Goal: Information Seeking & Learning: Learn about a topic

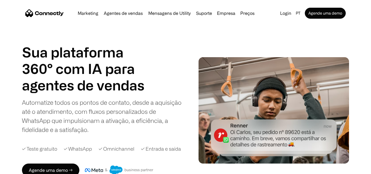
click at [121, 16] on div "Marketing Agentes de vendas Mensagens de Utility Suporte Empresa Sobre nós Carr…" at bounding box center [165, 13] width 181 height 8
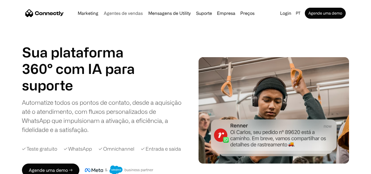
click at [125, 14] on link "Agentes de vendas" at bounding box center [123, 13] width 43 height 4
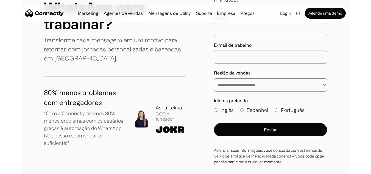
scroll to position [1654, 0]
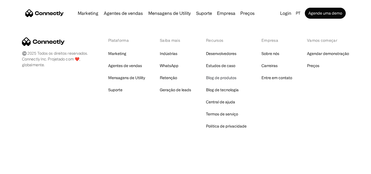
click at [221, 79] on link "Blog de produtos" at bounding box center [221, 78] width 30 height 8
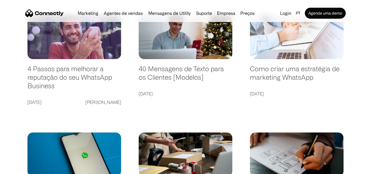
scroll to position [125, 0]
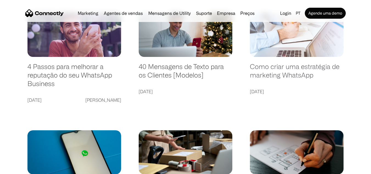
click at [281, 64] on link "Como criar uma estratégia de marketing WhatsApp" at bounding box center [297, 73] width 94 height 22
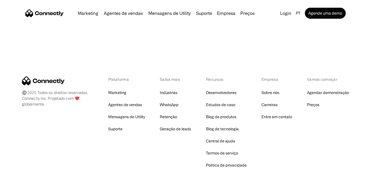
scroll to position [1178, 0]
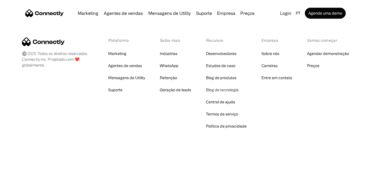
click at [228, 88] on link "Blog de tecnologia" at bounding box center [222, 90] width 33 height 8
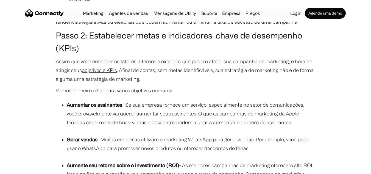
scroll to position [878, 0]
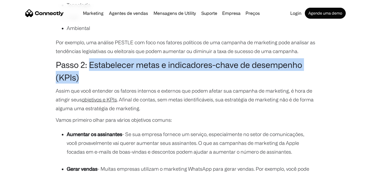
drag, startPoint x: 90, startPoint y: 65, endPoint x: 144, endPoint y: 82, distance: 57.0
click at [144, 82] on h3 "Passo 2: Estabelecer metas e indicadores-chave de desempenho (KPIs)" at bounding box center [186, 70] width 260 height 25
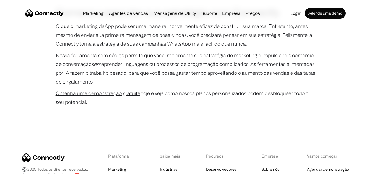
scroll to position [1620, 0]
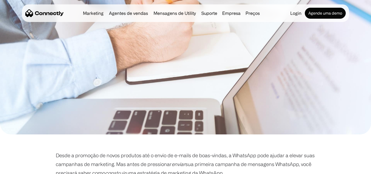
scroll to position [135, 0]
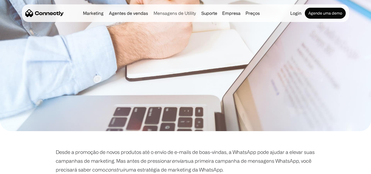
click at [170, 14] on link "Mensagens de Utility" at bounding box center [174, 13] width 47 height 4
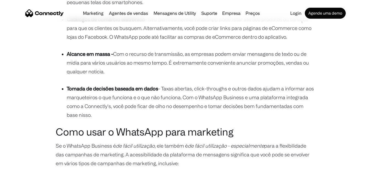
scroll to position [1373, 0]
drag, startPoint x: 158, startPoint y: 82, endPoint x: 168, endPoint y: 103, distance: 23.0
click at [168, 103] on li "Tomada de decisões baseada em dados - Taxas abertas, click-throughs e outros da…" at bounding box center [191, 101] width 249 height 35
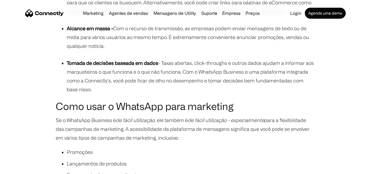
scroll to position [1427, 0]
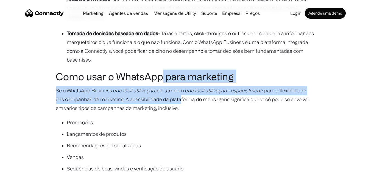
drag, startPoint x: 165, startPoint y: 73, endPoint x: 170, endPoint y: 94, distance: 21.5
click at [170, 94] on p "Se o WhatsApp Business é de fácil utilização , ele também é de fácil utilização…" at bounding box center [186, 99] width 260 height 26
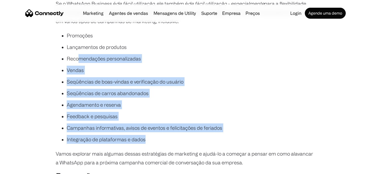
scroll to position [1482, 0]
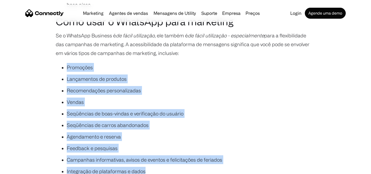
drag, startPoint x: 158, startPoint y: 110, endPoint x: 57, endPoint y: 55, distance: 115.1
click at [57, 63] on ul "Promoções Lançamentos de produtos Recomendações personalizadas Vendas Seqüência…" at bounding box center [186, 120] width 260 height 115
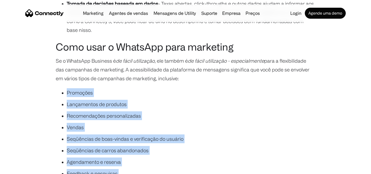
scroll to position [1427, 0]
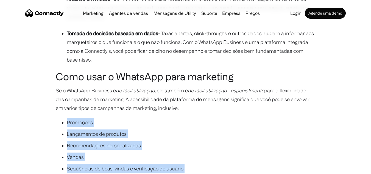
copy ul "Promoções Lançamentos de produtos Recomendações personalizadas Vendas Seqüência…"
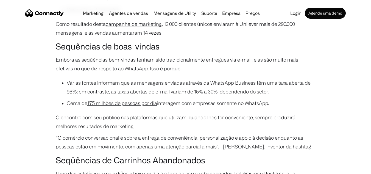
scroll to position [2278, 0]
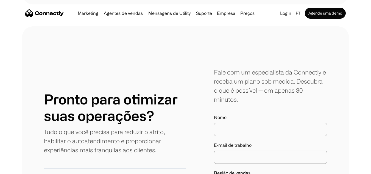
scroll to position [1404, 0]
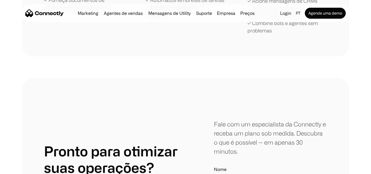
click at [93, 16] on div "Marketing Agentes de vendas Mensagens de Utility Suporte Empresa Sobre nós Carr…" at bounding box center [165, 13] width 181 height 8
click at [96, 12] on link "Marketing" at bounding box center [87, 13] width 25 height 4
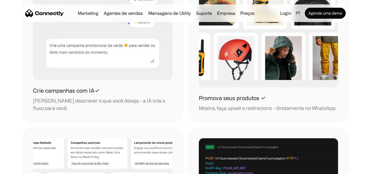
scroll to position [591, 0]
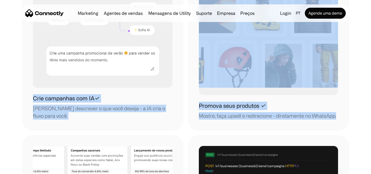
drag, startPoint x: 34, startPoint y: 97, endPoint x: 334, endPoint y: 110, distance: 300.3
click at [334, 110] on div "Crie campanhas com IA✓ [PERSON_NAME] descrever o que você deseja - a IA cria o …" at bounding box center [185, 132] width 327 height 309
click at [335, 110] on div "Promova seus produtos ✓ Mostre, faça upsell e redirecione - diretamente no What…" at bounding box center [268, 111] width 139 height 18
click at [119, 102] on div "Crie campanhas com IA✓ [PERSON_NAME] descrever o que você deseja - a IA cria o …" at bounding box center [102, 106] width 139 height 25
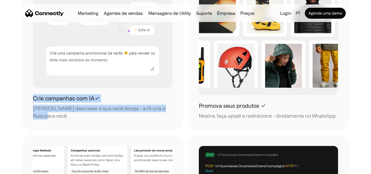
drag, startPoint x: 171, startPoint y: 107, endPoint x: 20, endPoint y: 97, distance: 151.8
click at [20, 97] on section "Crie campanhas com IA✓ [PERSON_NAME] descrever o que você deseja - a IA cria o …" at bounding box center [185, 132] width 371 height 309
copy div "Crie campanhas com IA✓ [PERSON_NAME] descrever o que você deseja - a IA cria o …"
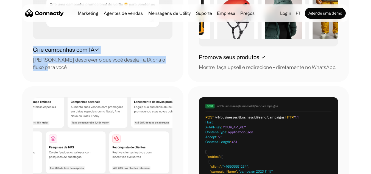
scroll to position [618, 0]
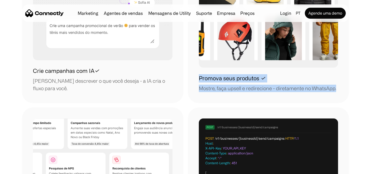
drag, startPoint x: 337, startPoint y: 80, endPoint x: 200, endPoint y: 71, distance: 137.8
click at [200, 74] on div "Promova seus produtos ✓ Mostre, faça upsell e redirecione - diretamente no What…" at bounding box center [268, 83] width 139 height 18
copy div "Promova seus produtos ✓ Mostre, faça upsell e redirecione - diretamente no What…"
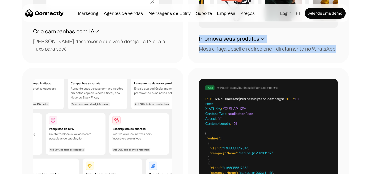
scroll to position [728, 0]
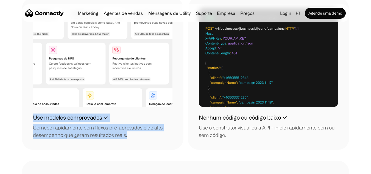
copy div "Use modelos comprovados ✓ Comece rapidamente com fluxos pré-aprovados e de alto…"
drag, startPoint x: 123, startPoint y: 127, endPoint x: 25, endPoint y: 108, distance: 100.3
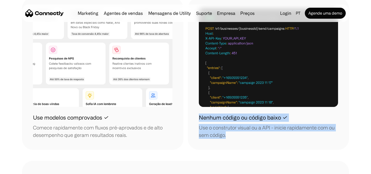
drag, startPoint x: 214, startPoint y: 119, endPoint x: 194, endPoint y: 107, distance: 23.5
click at [194, 105] on div "Nenhum código ou código baixo ✓ Use o construtor visual ou a API - inicie rapid…" at bounding box center [268, 74] width 161 height 152
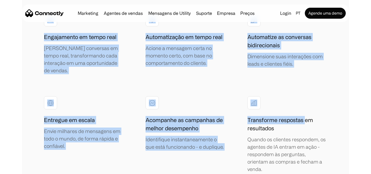
scroll to position [1168, 0]
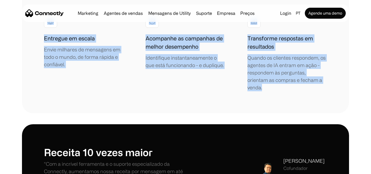
drag, startPoint x: 41, startPoint y: 83, endPoint x: 330, endPoint y: 78, distance: 288.6
copy div "Loremip dolors am consecte adipiscingelit Sedd eiusmo te incididu utlaboreetdol…"
